Goal: Communication & Community: Answer question/provide support

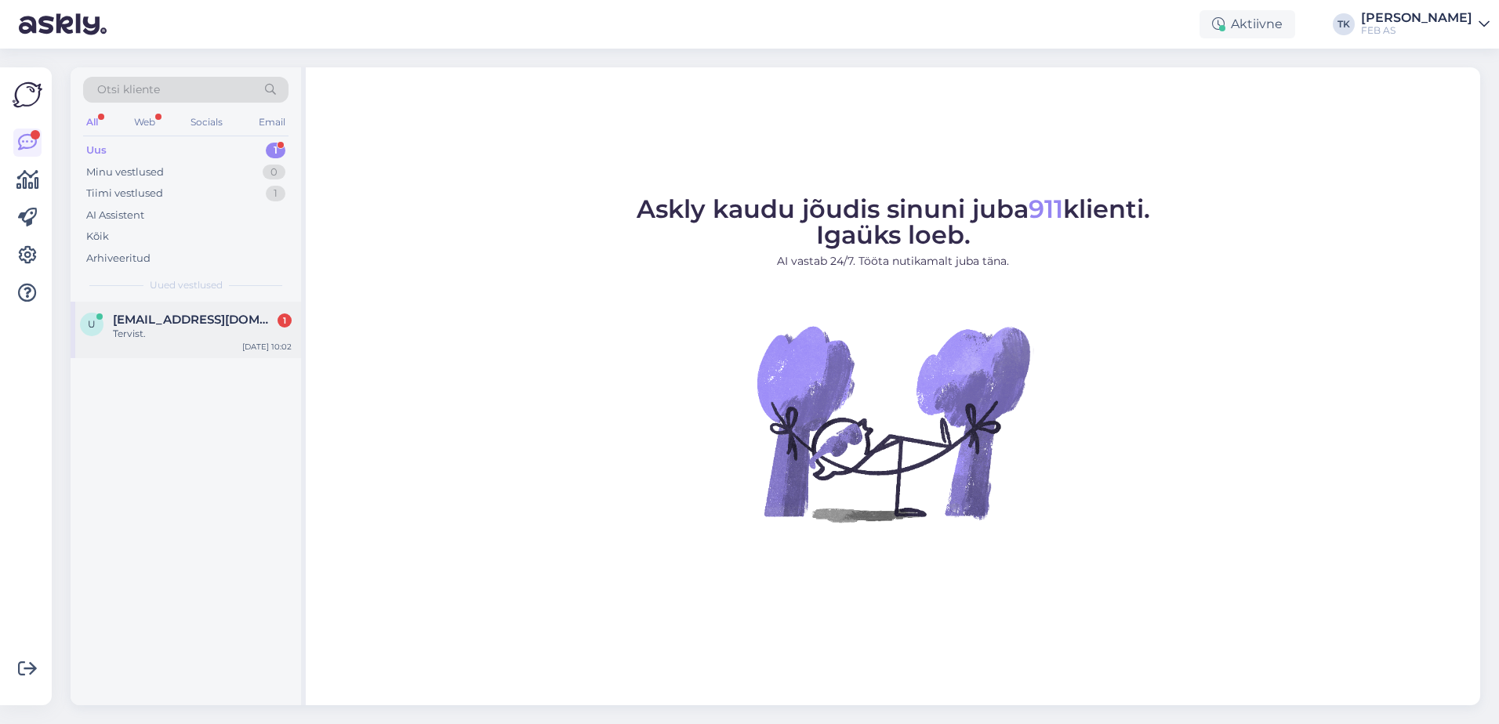
click at [215, 326] on span "[EMAIL_ADDRESS][DOMAIN_NAME]" at bounding box center [194, 320] width 163 height 14
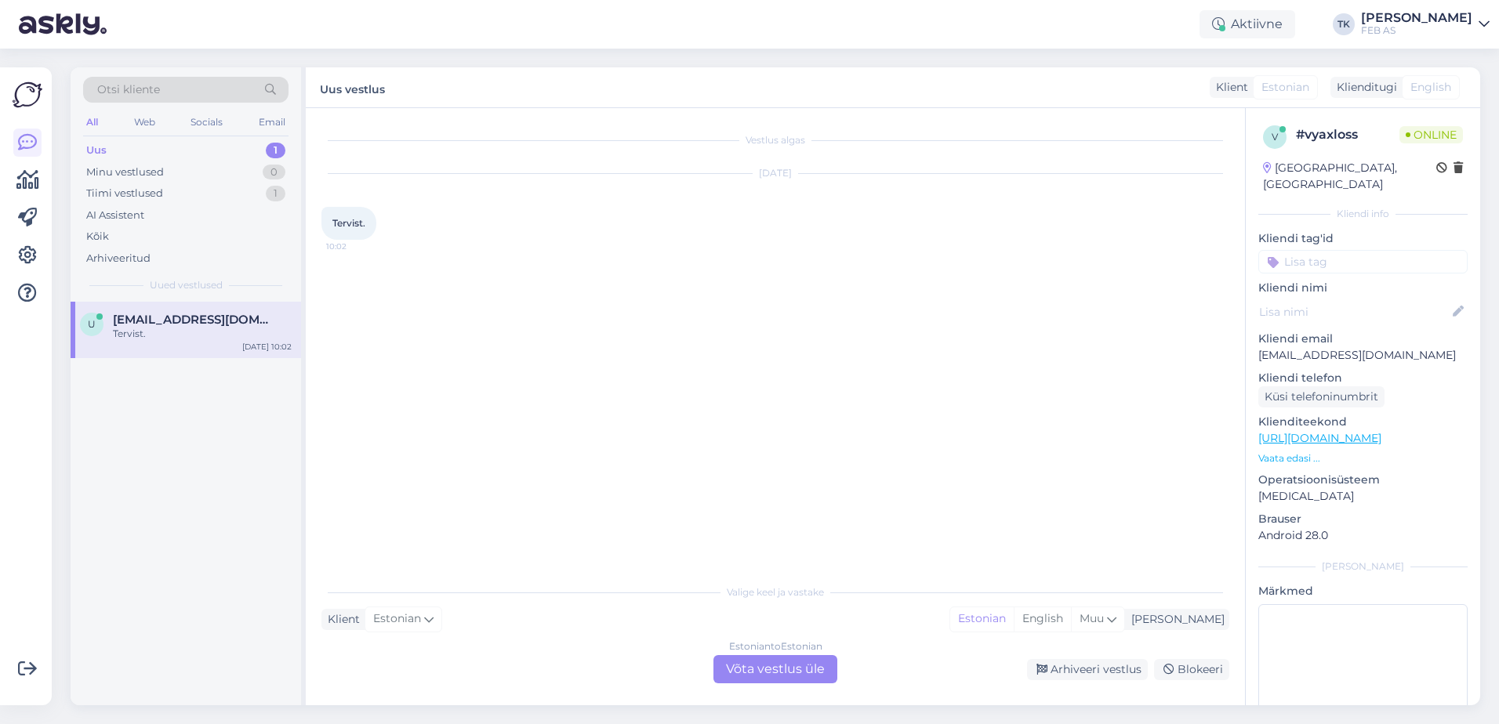
click at [1382, 431] on link "[URL][DOMAIN_NAME]" at bounding box center [1319, 438] width 123 height 14
click at [791, 670] on div "Estonian to Estonian Võta vestlus üle" at bounding box center [776, 669] width 124 height 28
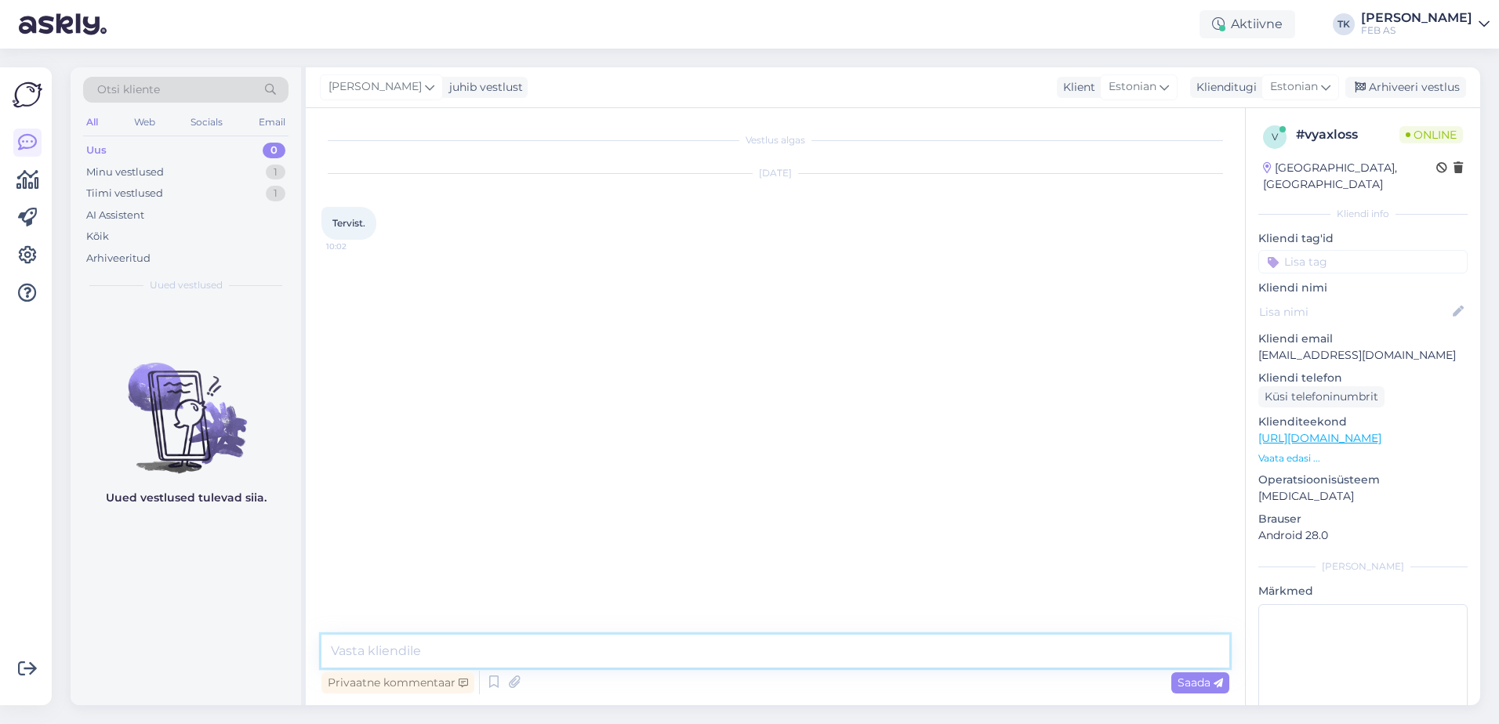
click at [739, 657] on textarea at bounding box center [775, 651] width 908 height 33
type textarea "Tere! Kuidas saame teid aidata?"
click at [795, 492] on div "Vestlus algas [DATE] Tervist. 10:02 Triinu [PERSON_NAME] Tere! Kuidas saame tei…" at bounding box center [782, 372] width 922 height 497
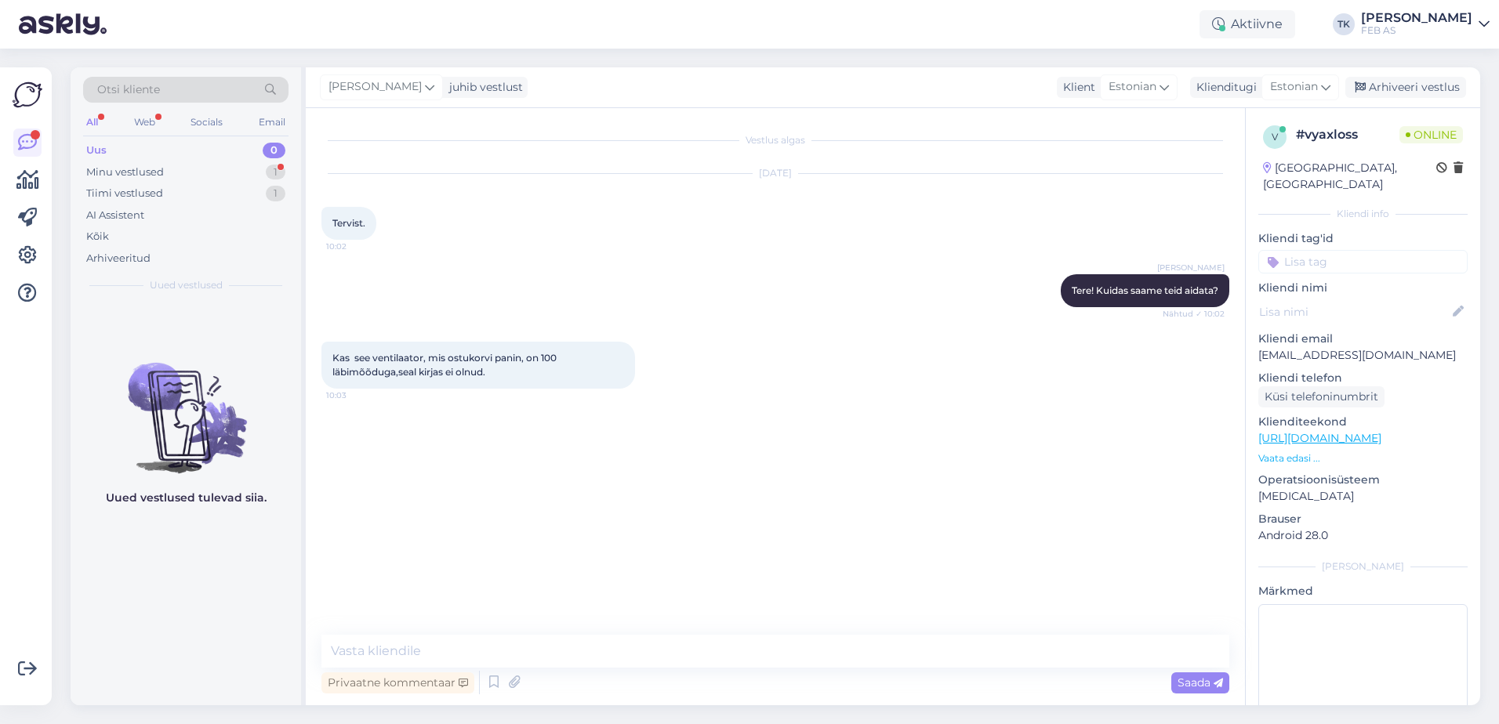
click at [1307, 452] on p "Vaata edasi ..." at bounding box center [1362, 459] width 209 height 14
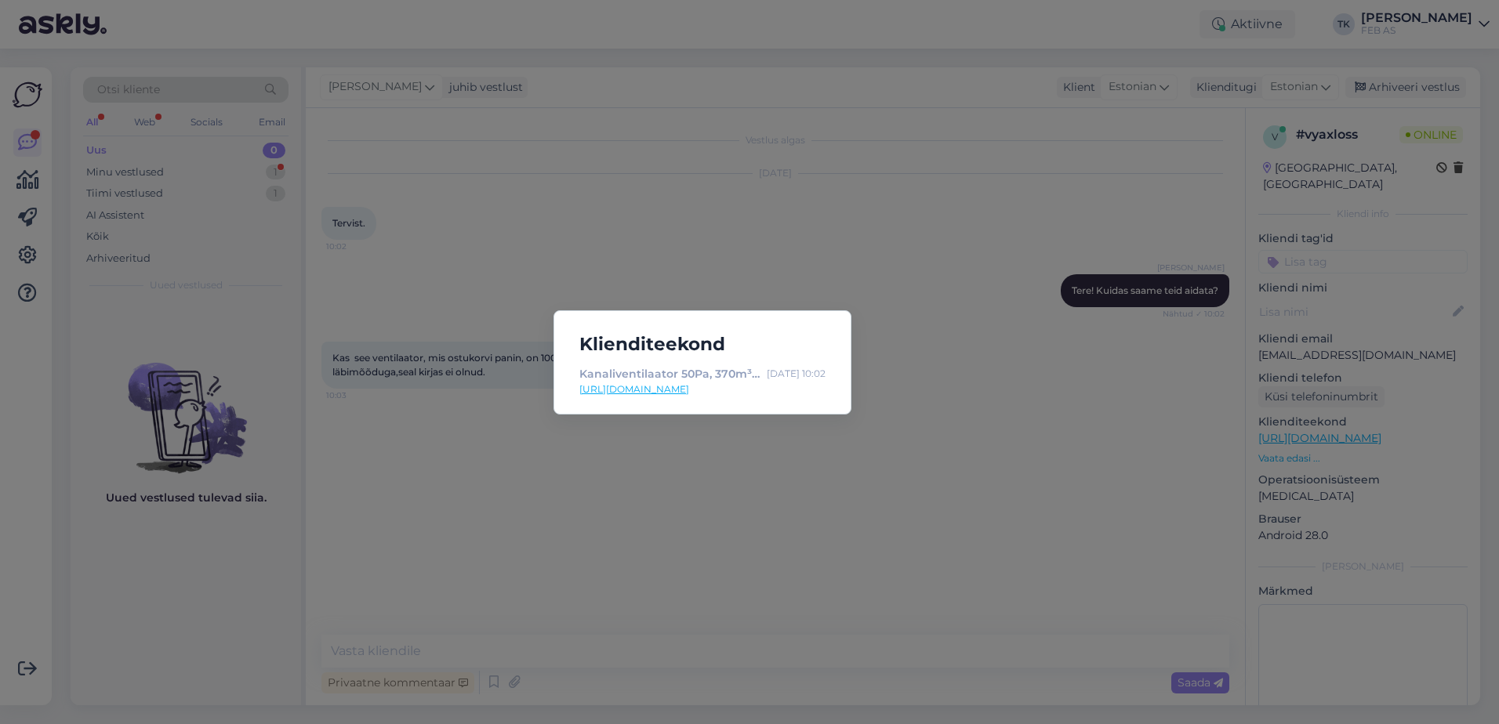
click at [726, 387] on link "[URL][DOMAIN_NAME]" at bounding box center [702, 390] width 246 height 14
click at [686, 506] on div "Klienditeekond Kanaliventilaator 50Pa, 370m³/h, Salda [DATE] 10:02 [URL][DOMAIN…" at bounding box center [749, 362] width 1499 height 724
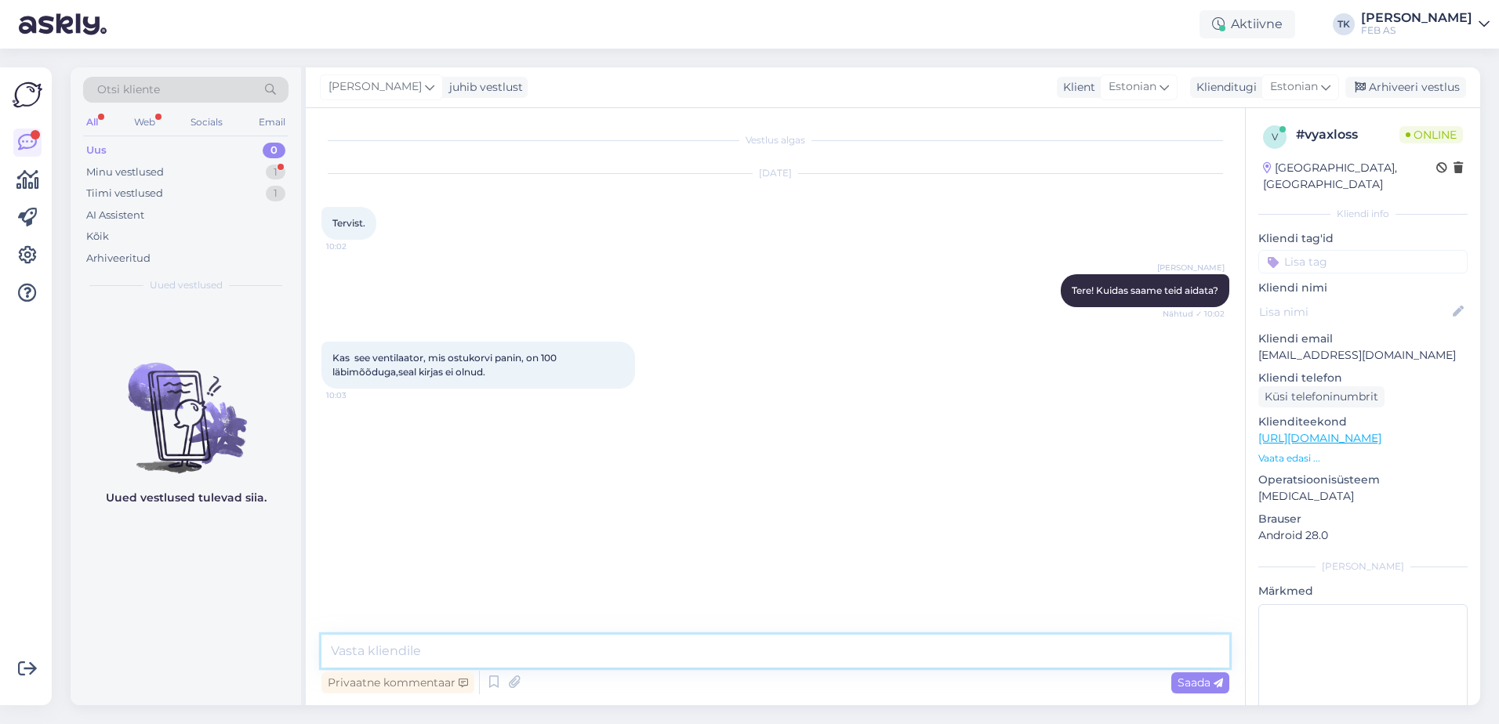
click at [579, 647] on textarea at bounding box center [775, 651] width 908 height 33
paste textarea "[URL][DOMAIN_NAME]"
type textarea "Kas mõtlete seda toodet: [URL][DOMAIN_NAME]"
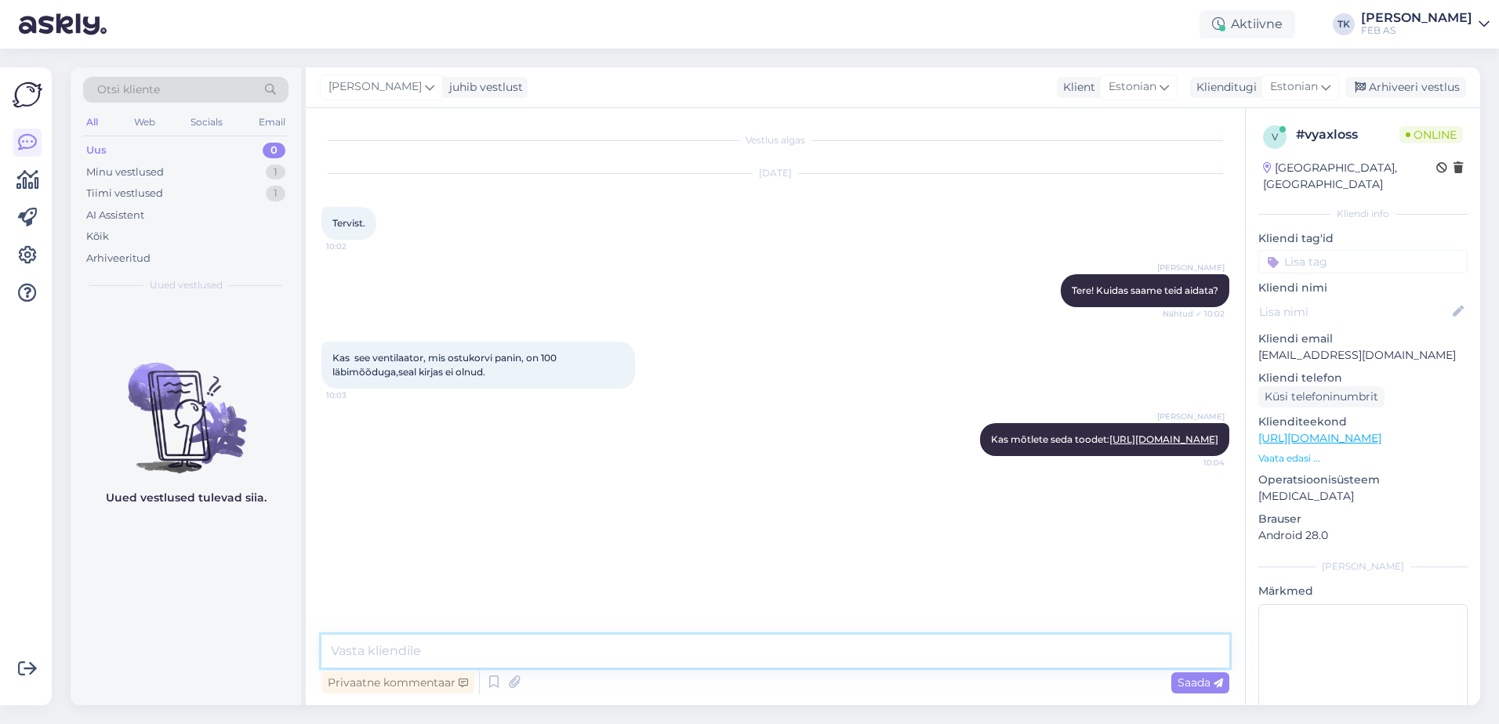
type textarea "?"
click at [694, 438] on div "Triinu [PERSON_NAME] Kas mõtlete seda toodet: [URL][DOMAIN_NAME] 10:04" at bounding box center [775, 439] width 908 height 67
click at [874, 646] on textarea at bounding box center [775, 651] width 908 height 33
type textarea "V"
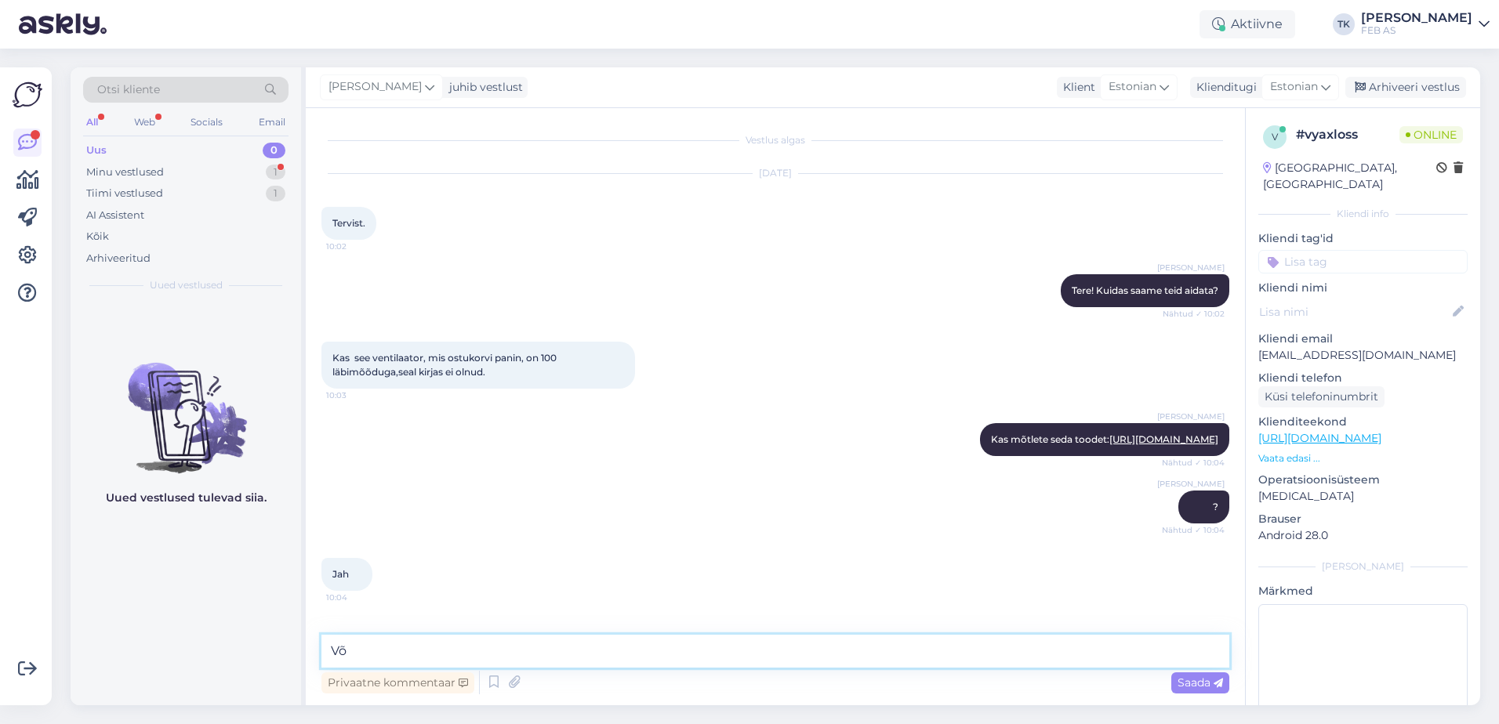
type textarea "V"
click at [457, 653] on textarea at bounding box center [775, 651] width 908 height 33
type textarea "Mõtlete ühenduse mõõtu?"
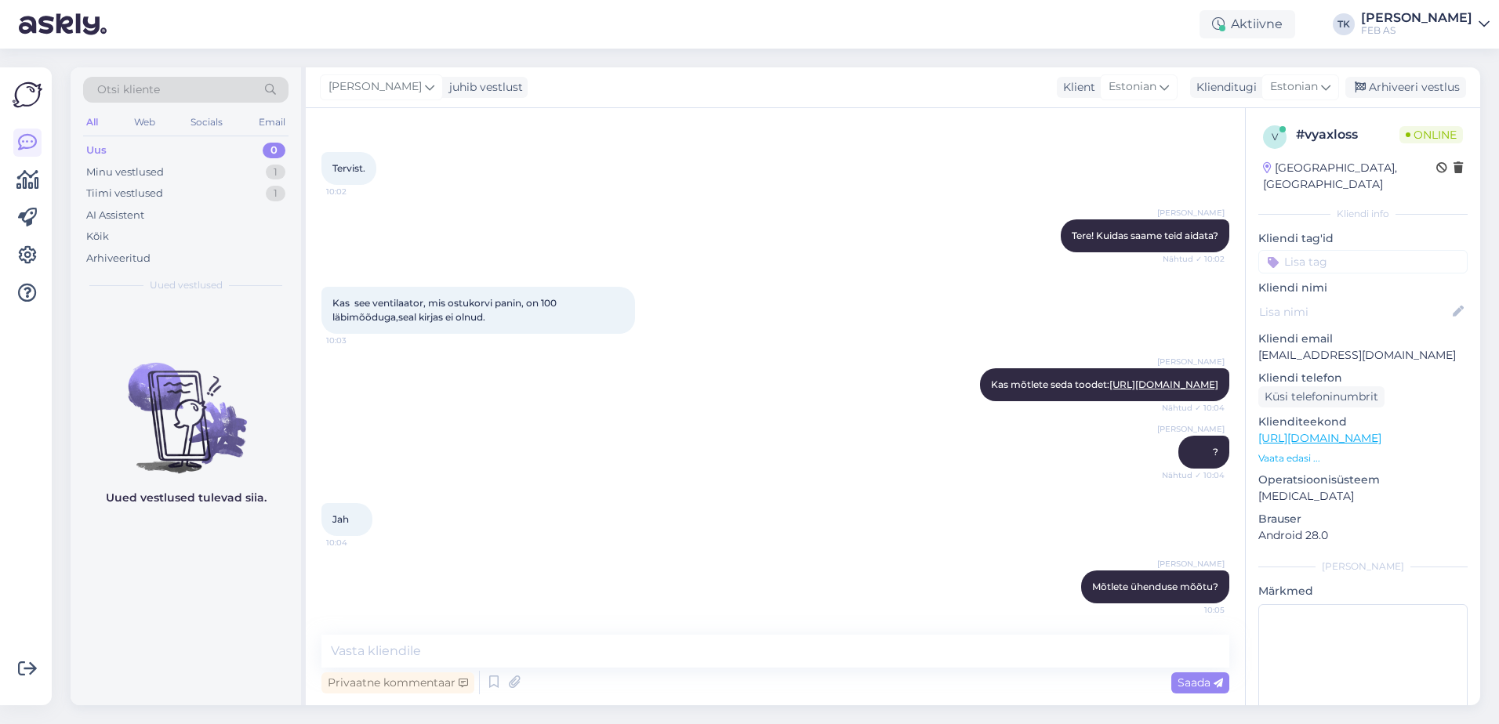
click at [785, 521] on div "Jah 10:04" at bounding box center [775, 519] width 908 height 67
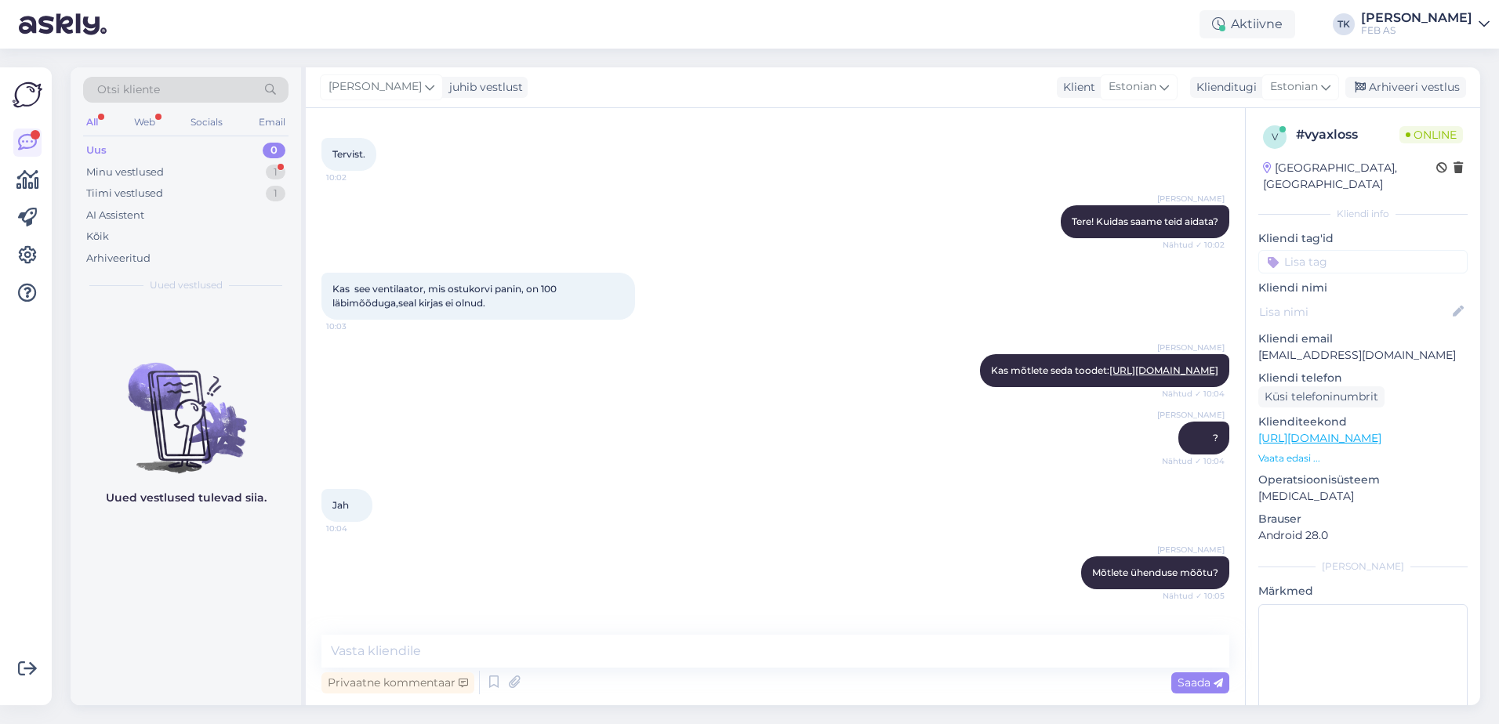
scroll to position [136, 0]
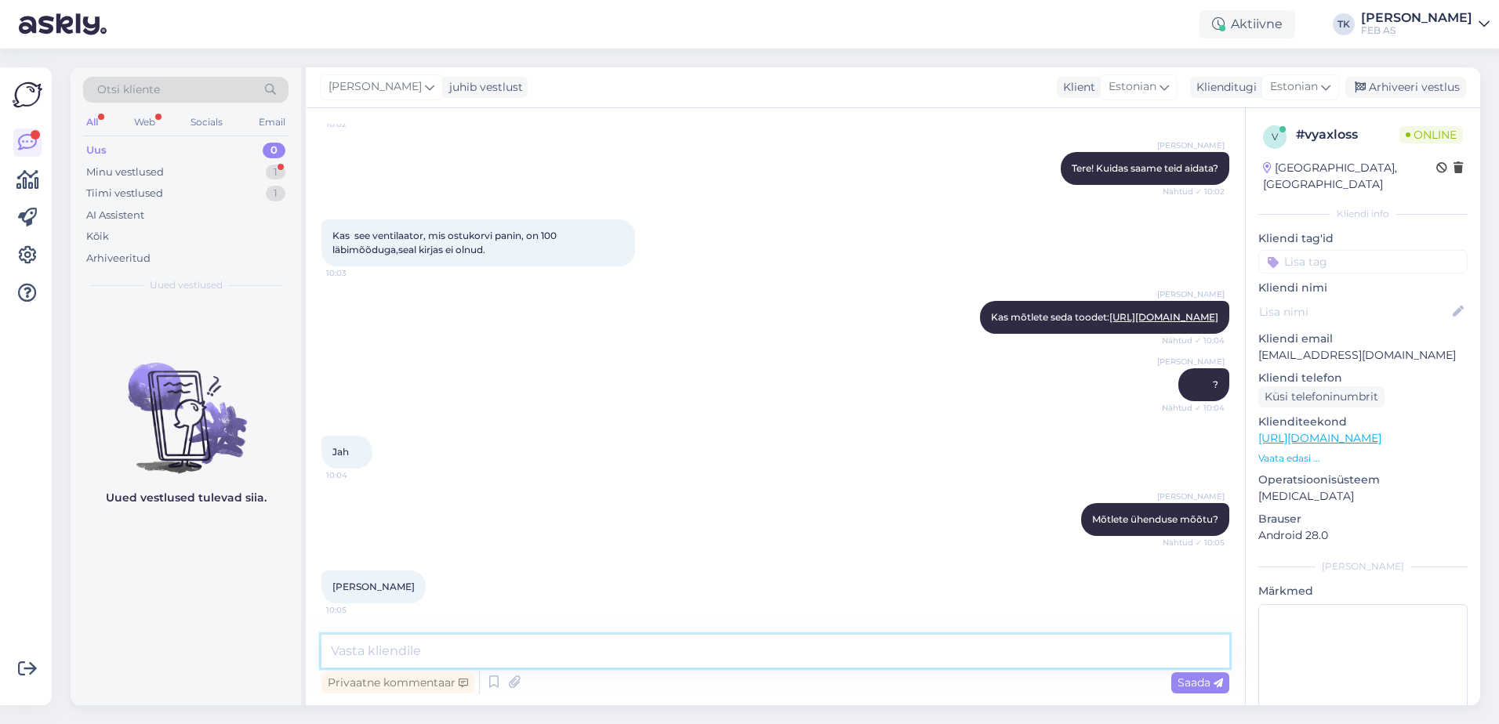
click at [495, 645] on textarea at bounding box center [775, 651] width 908 height 33
click at [685, 652] on textarea "100 ühendusega on see kanaliventilaator:" at bounding box center [775, 651] width 908 height 33
paste textarea "[URL][DOMAIN_NAME]"
type textarea "100 ühendusega on see kanaliventilaator: [URL][DOMAIN_NAME]"
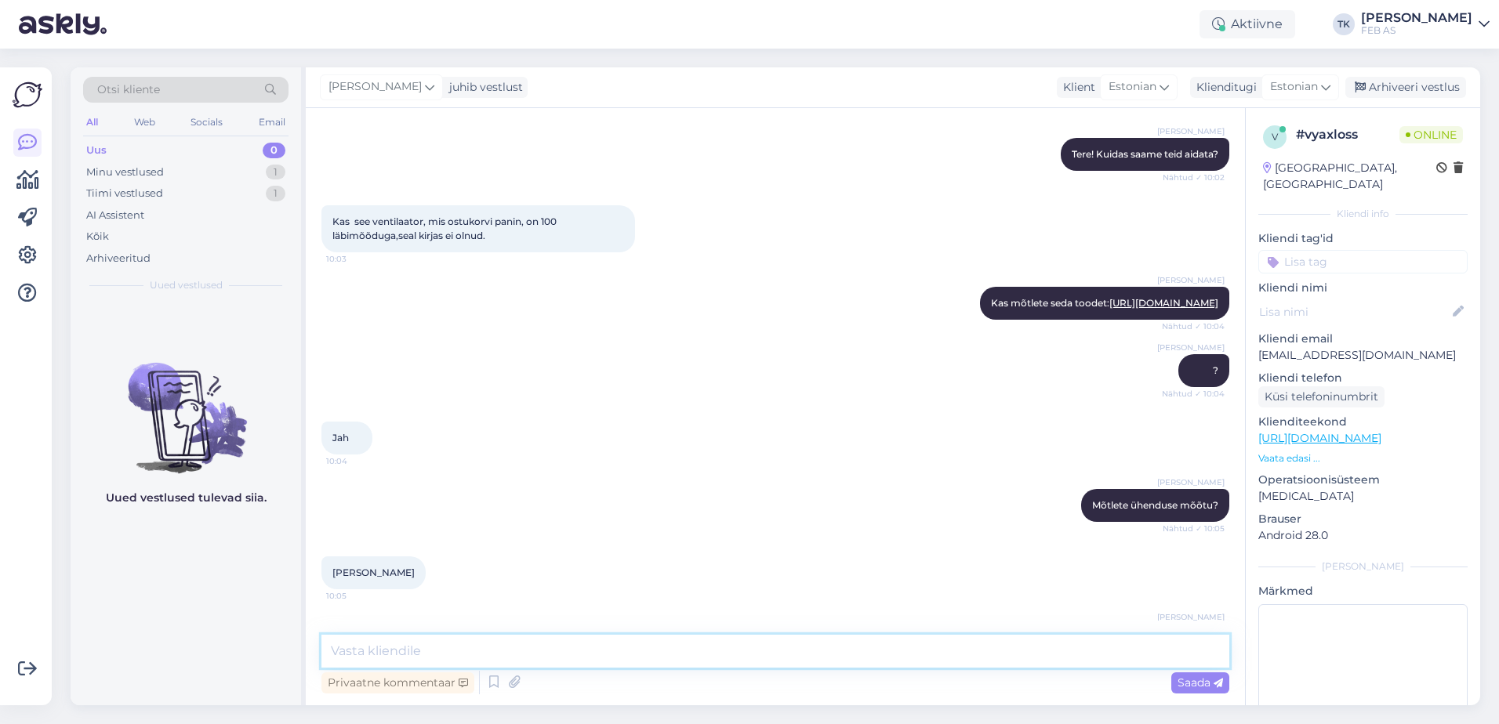
scroll to position [218, 0]
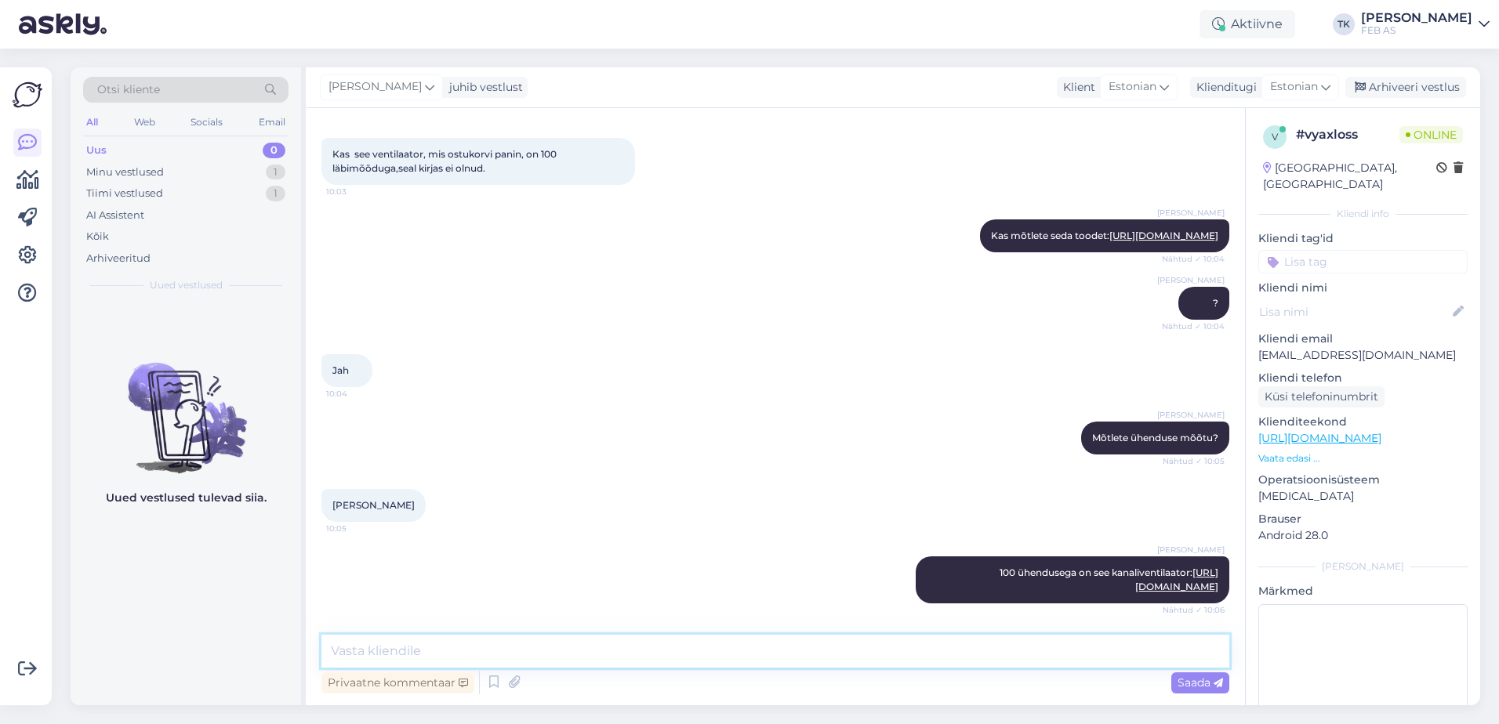
click at [848, 663] on textarea at bounding box center [775, 651] width 908 height 33
type textarea "Tootekoodis on ühenduse mõõdule viidatud. [PERSON_NAME] [PERSON_NAME] toodetele…"
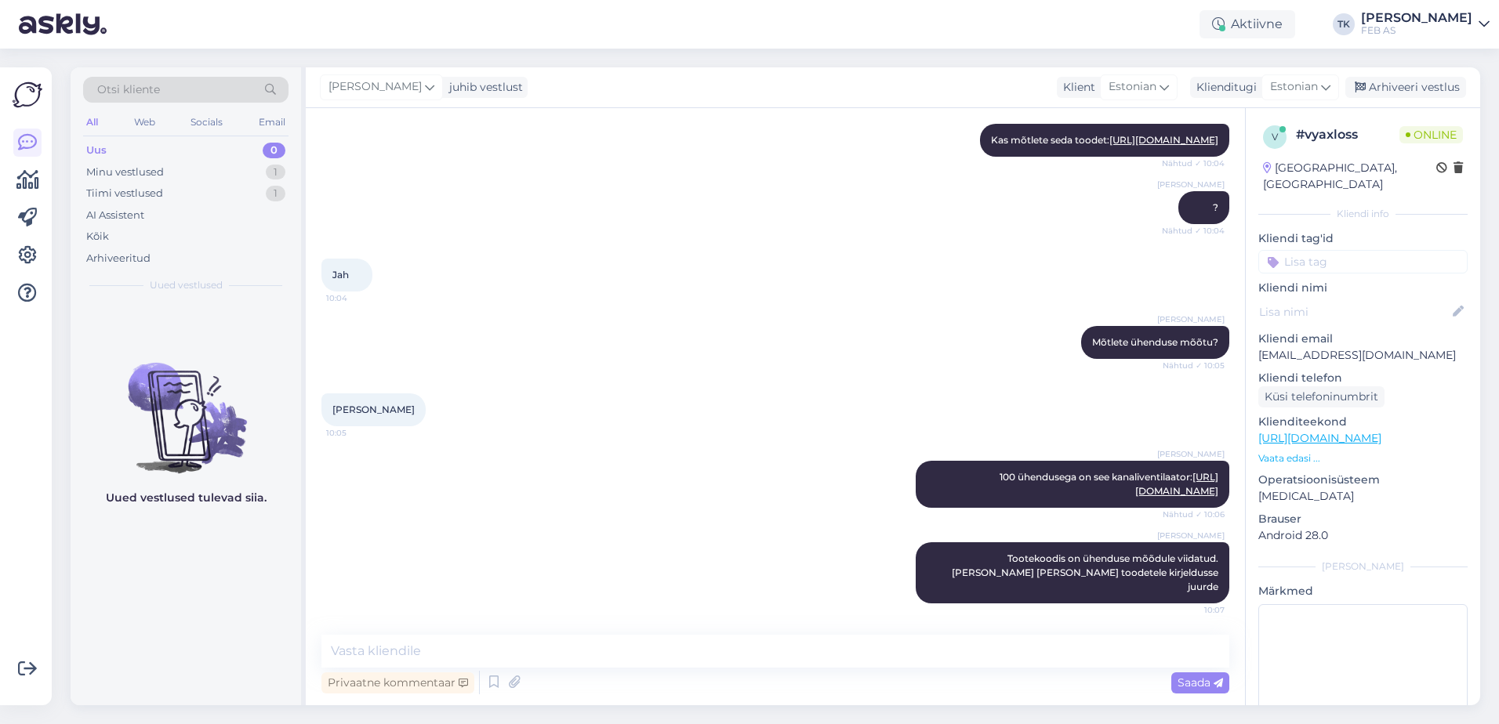
click at [646, 325] on div "Triinu [PERSON_NAME] Mõtlete ühenduse mõõtu? Nähtud ✓ 10:05" at bounding box center [775, 342] width 908 height 67
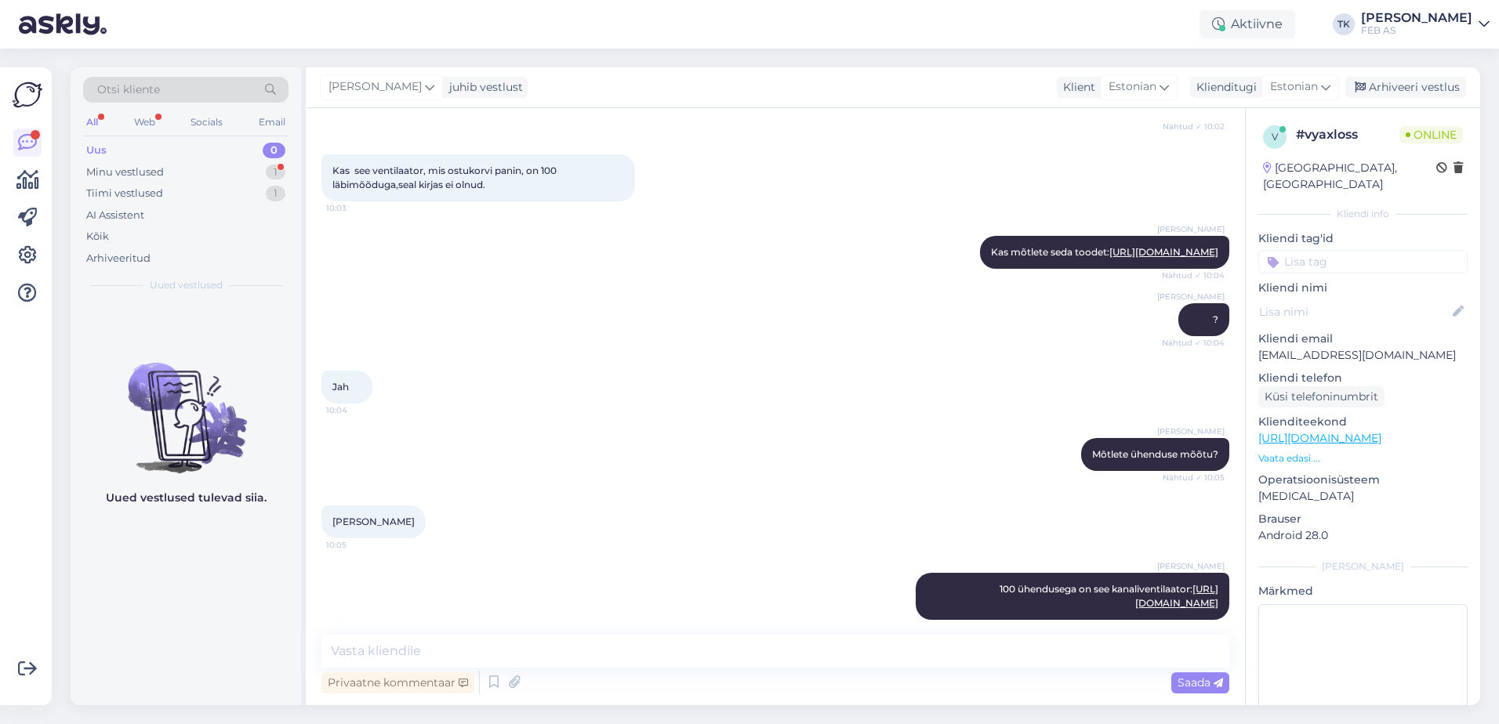
scroll to position [53, 0]
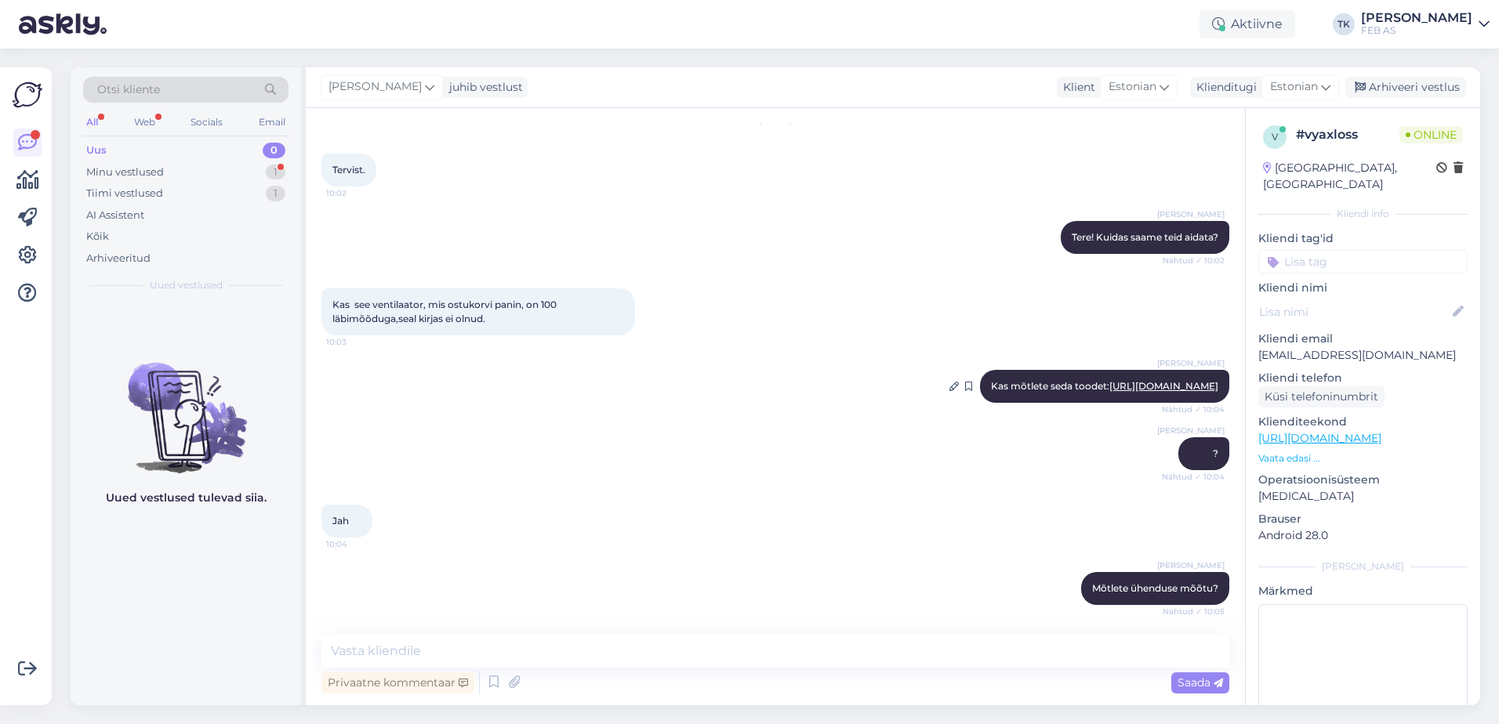
click at [1149, 392] on link "[URL][DOMAIN_NAME]" at bounding box center [1163, 386] width 109 height 12
click at [671, 645] on textarea at bounding box center [775, 651] width 908 height 33
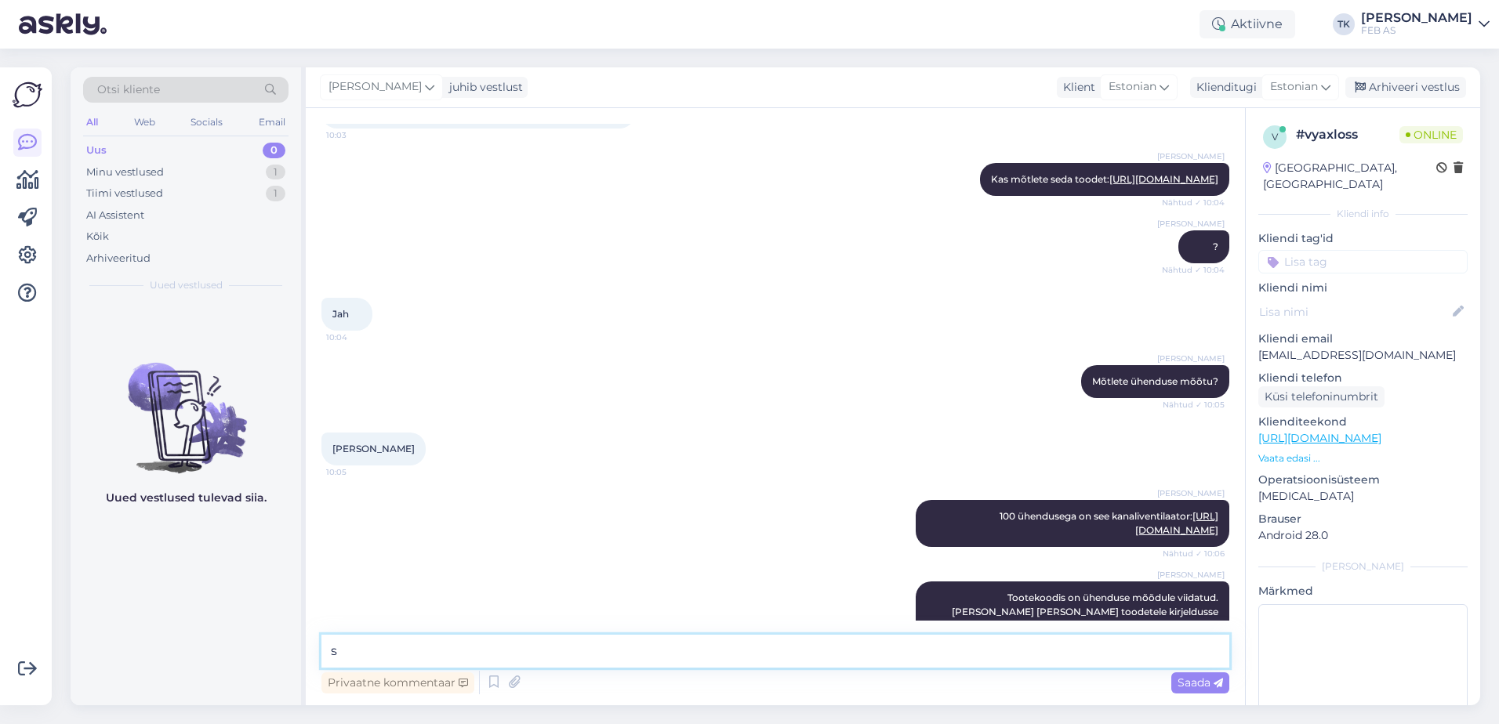
scroll to position [367, 0]
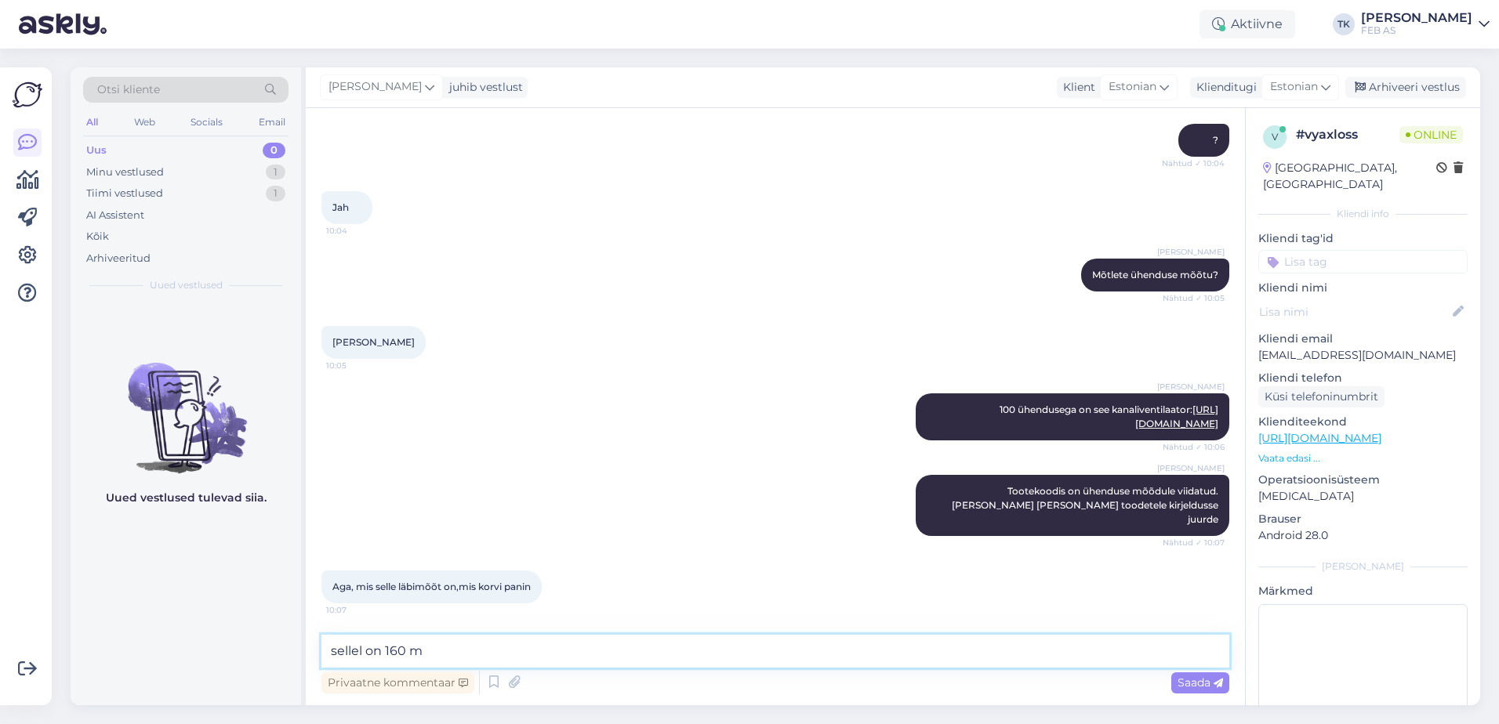
type textarea "sellel on 160 mm"
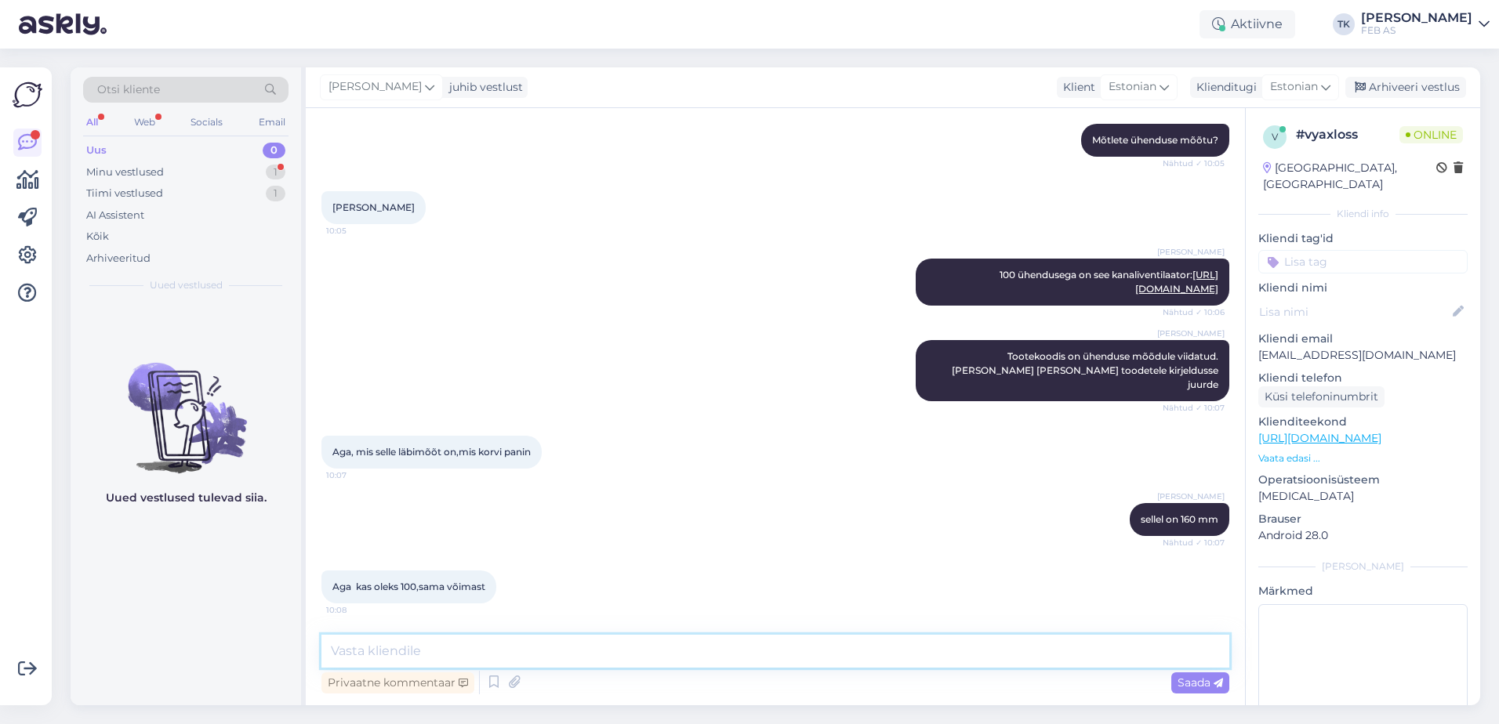
scroll to position [569, 0]
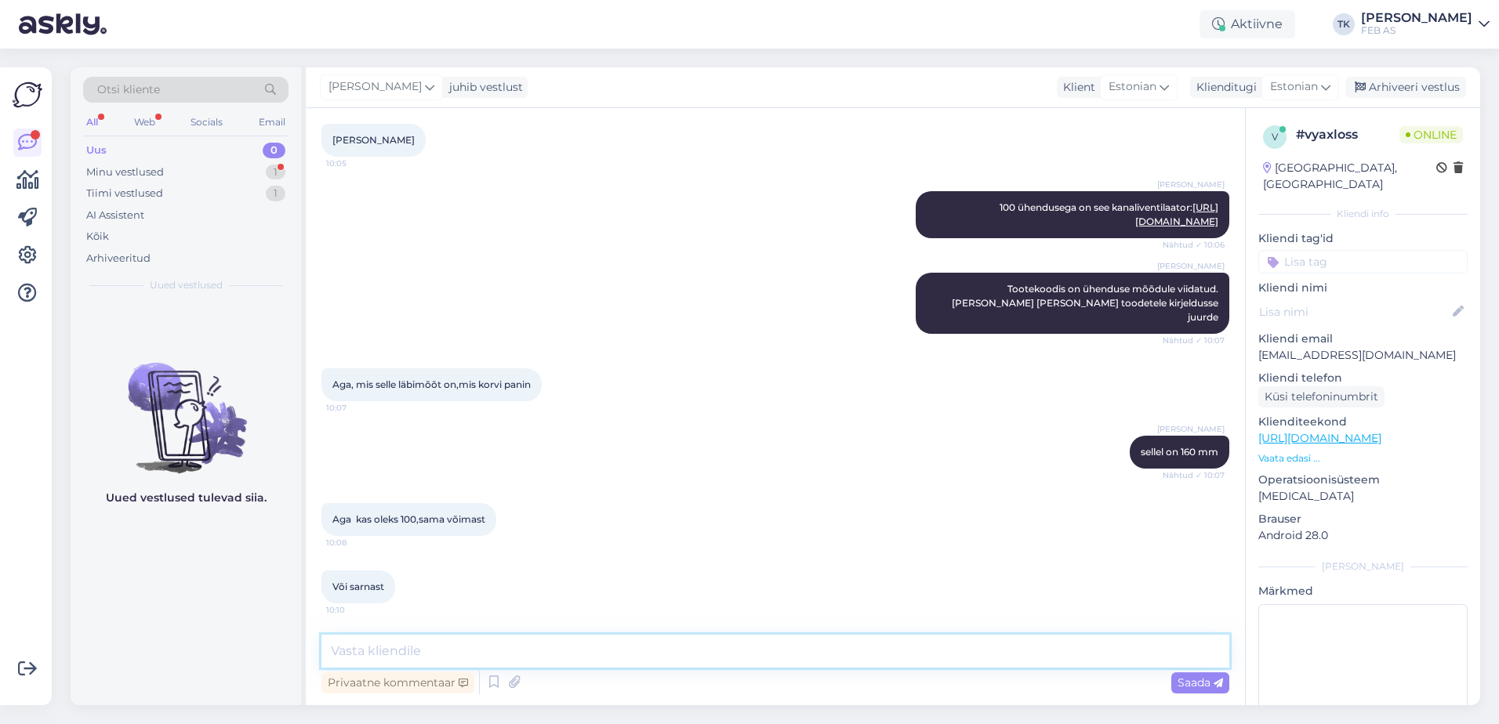
click at [482, 636] on textarea at bounding box center [775, 651] width 908 height 33
paste textarea "[URL][DOMAIN_NAME]"
type textarea "[URL][DOMAIN_NAME]"
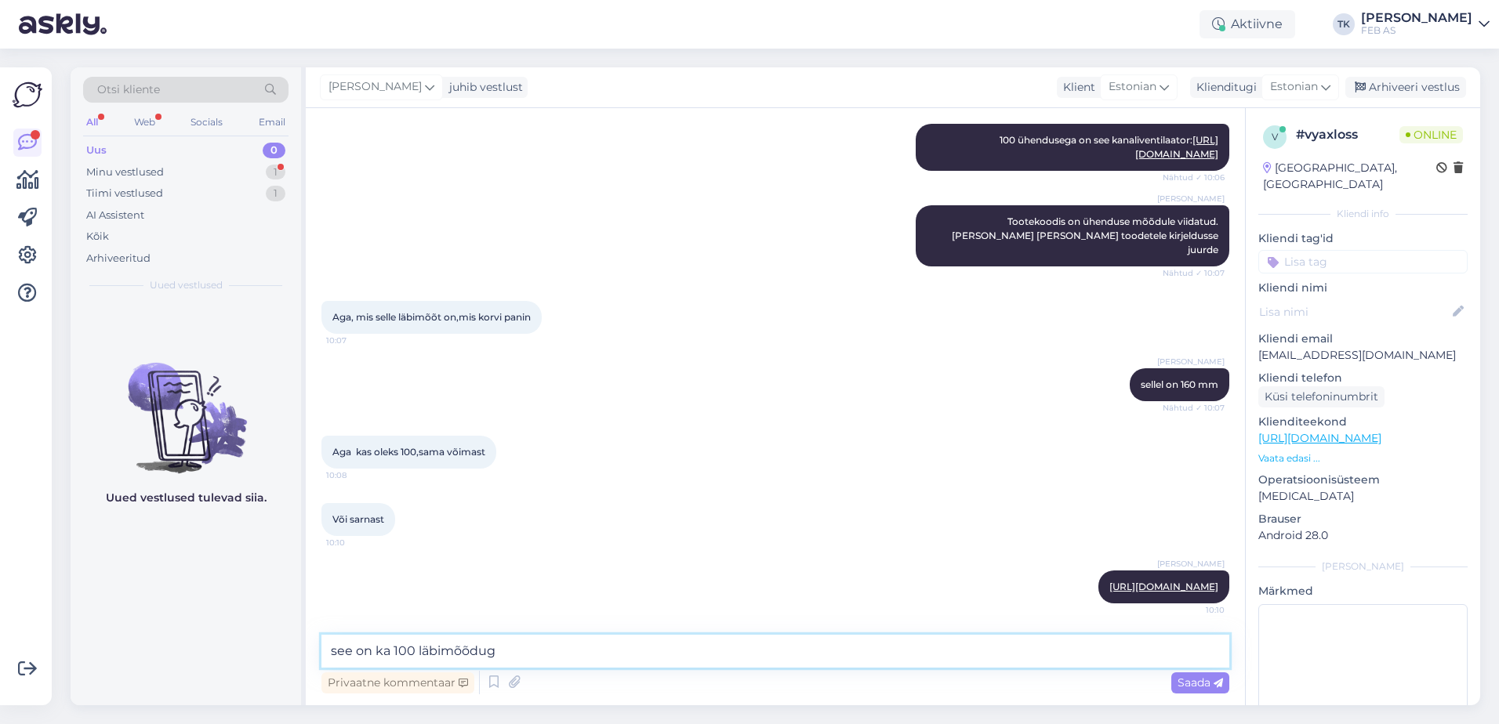
type textarea "see on ka 100 läbimõõduga"
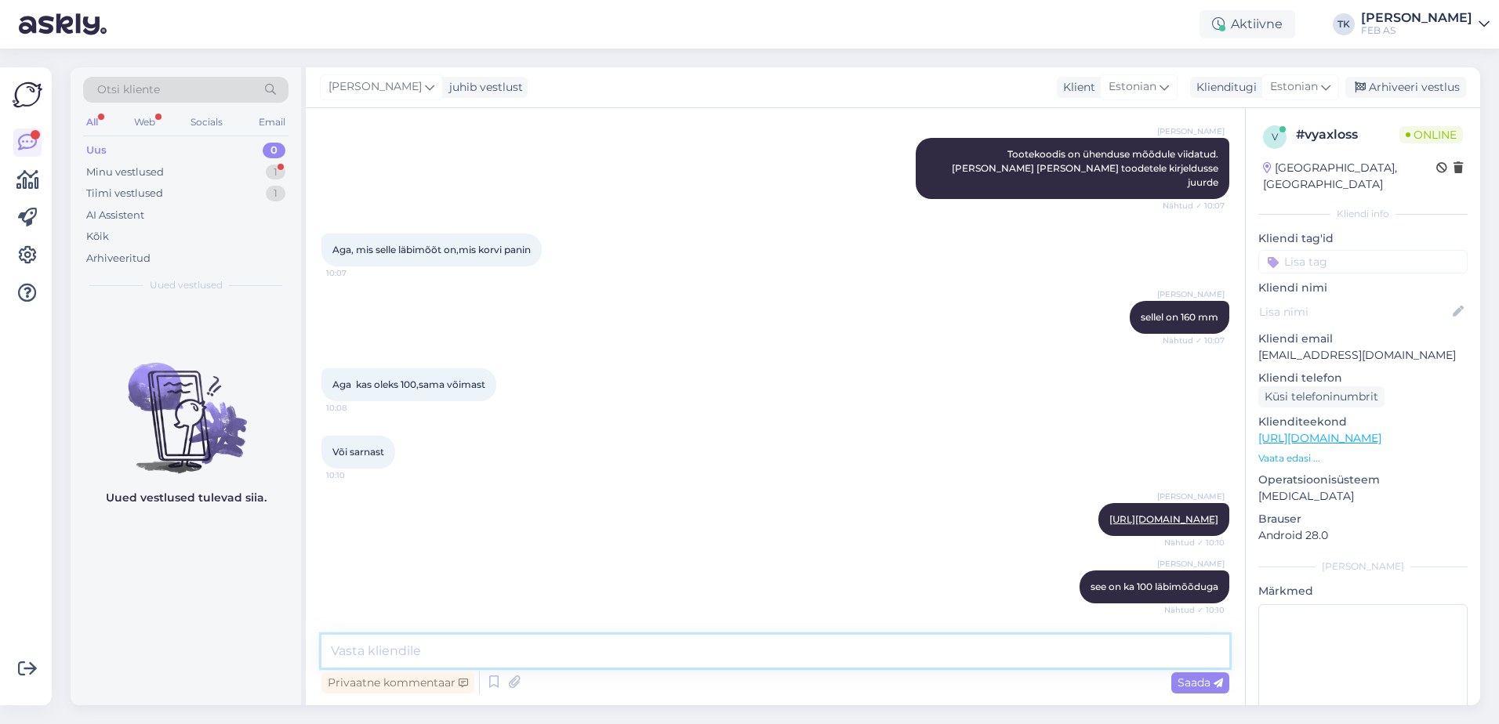
scroll to position [772, 0]
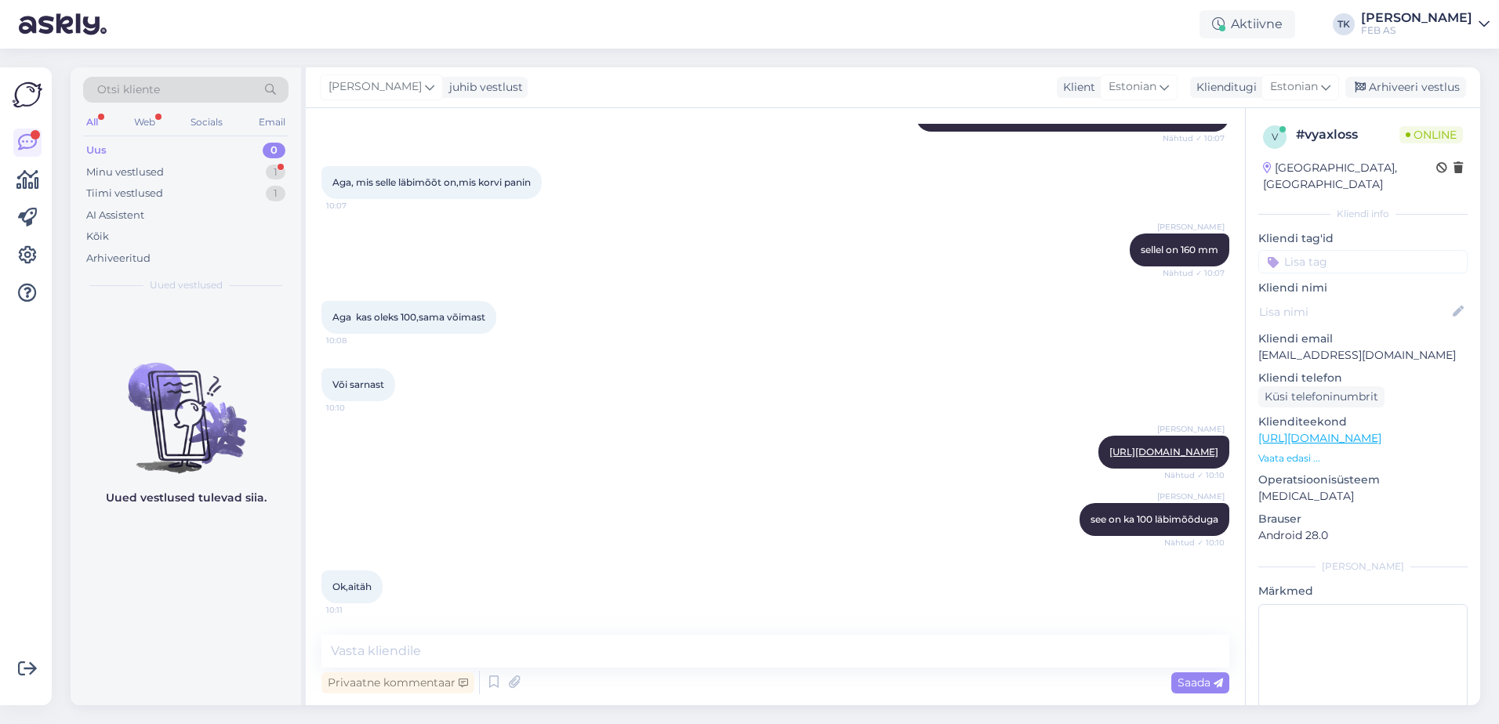
click at [736, 492] on div "Triinu [PERSON_NAME] see on ka 100 läbimõõduga Nähtud ✓ 10:10" at bounding box center [775, 519] width 908 height 67
click at [728, 661] on textarea at bounding box center [775, 651] width 908 height 33
type textarea "Kas saame teid veel kuidagi aidata?"
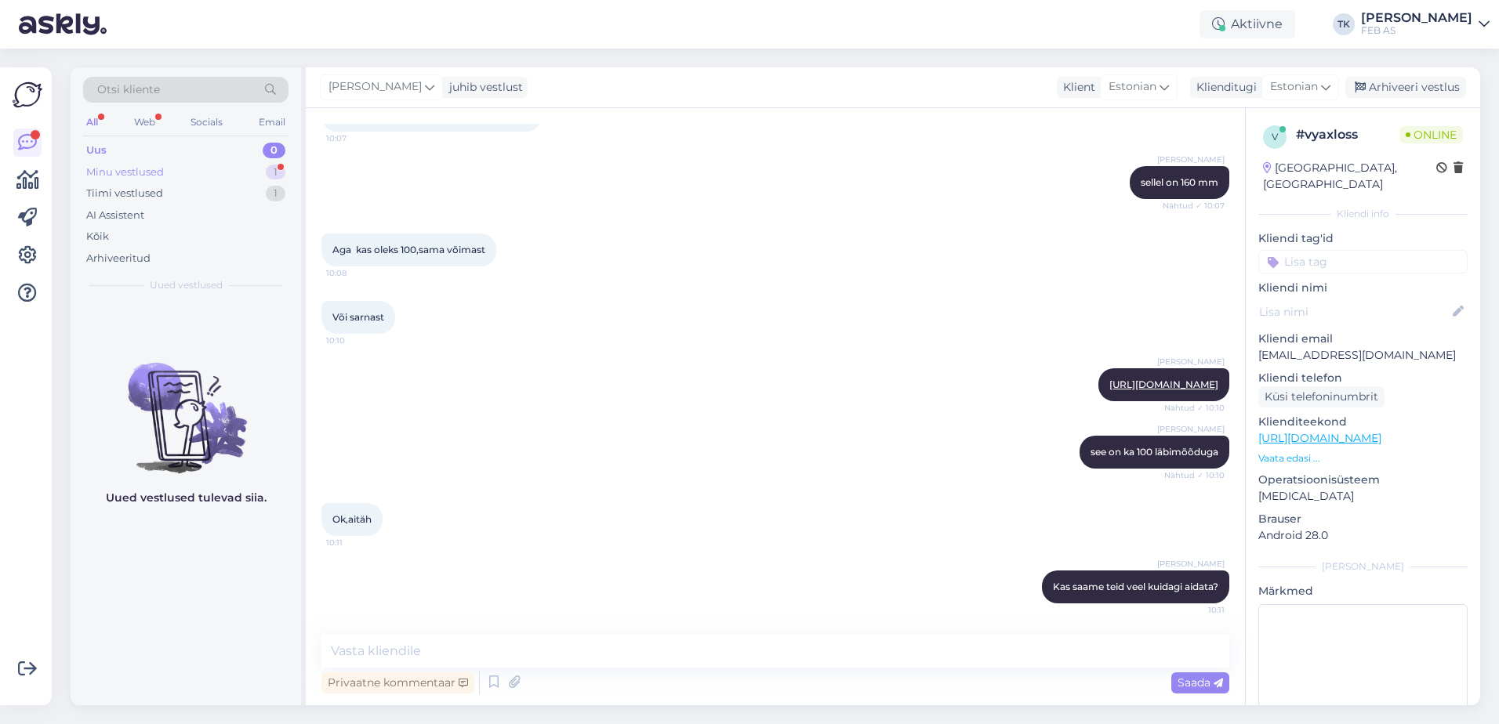
click at [183, 172] on div "Minu vestlused 1" at bounding box center [185, 173] width 205 height 22
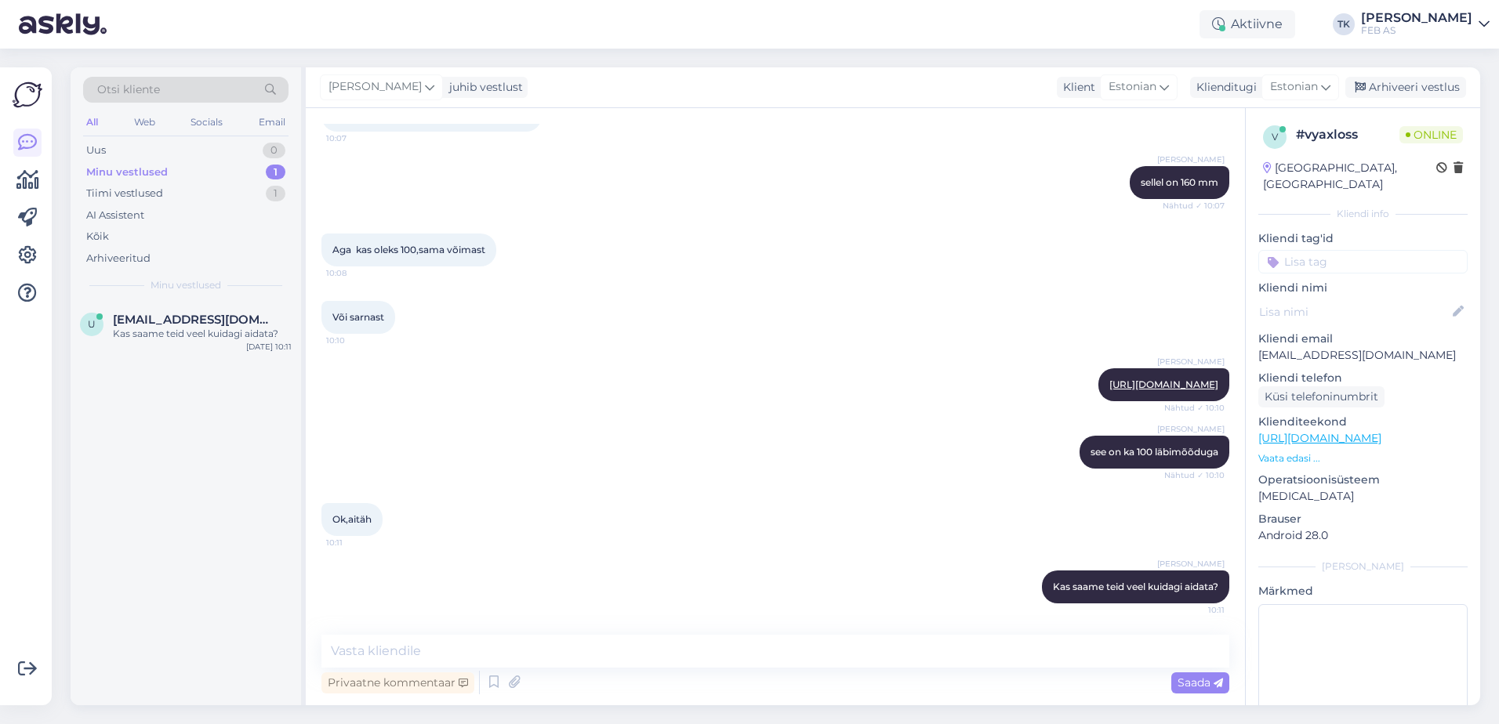
click at [594, 366] on div "Triinu [PERSON_NAME] [URL][DOMAIN_NAME] Nähtud ✓ 10:10" at bounding box center [775, 384] width 908 height 67
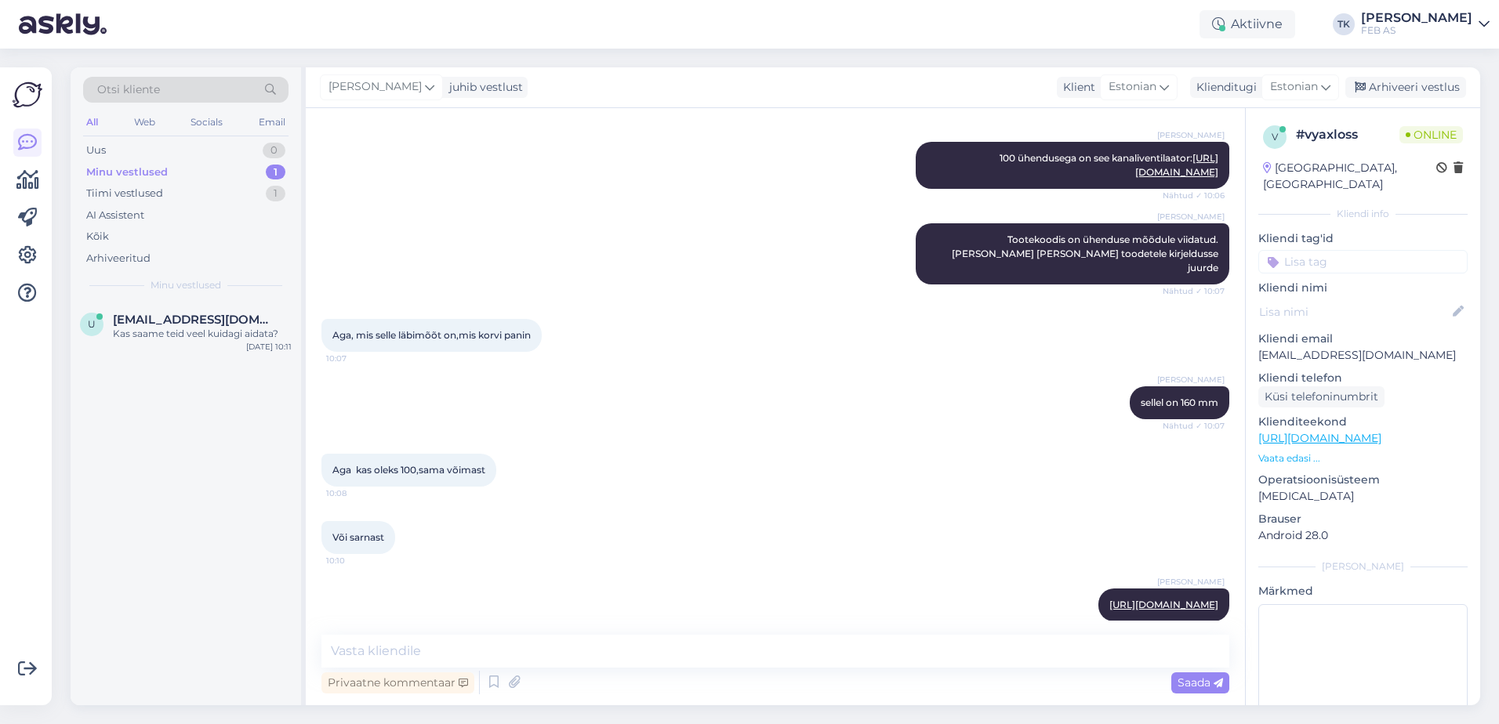
scroll to position [761, 0]
